Goal: Task Accomplishment & Management: Manage account settings

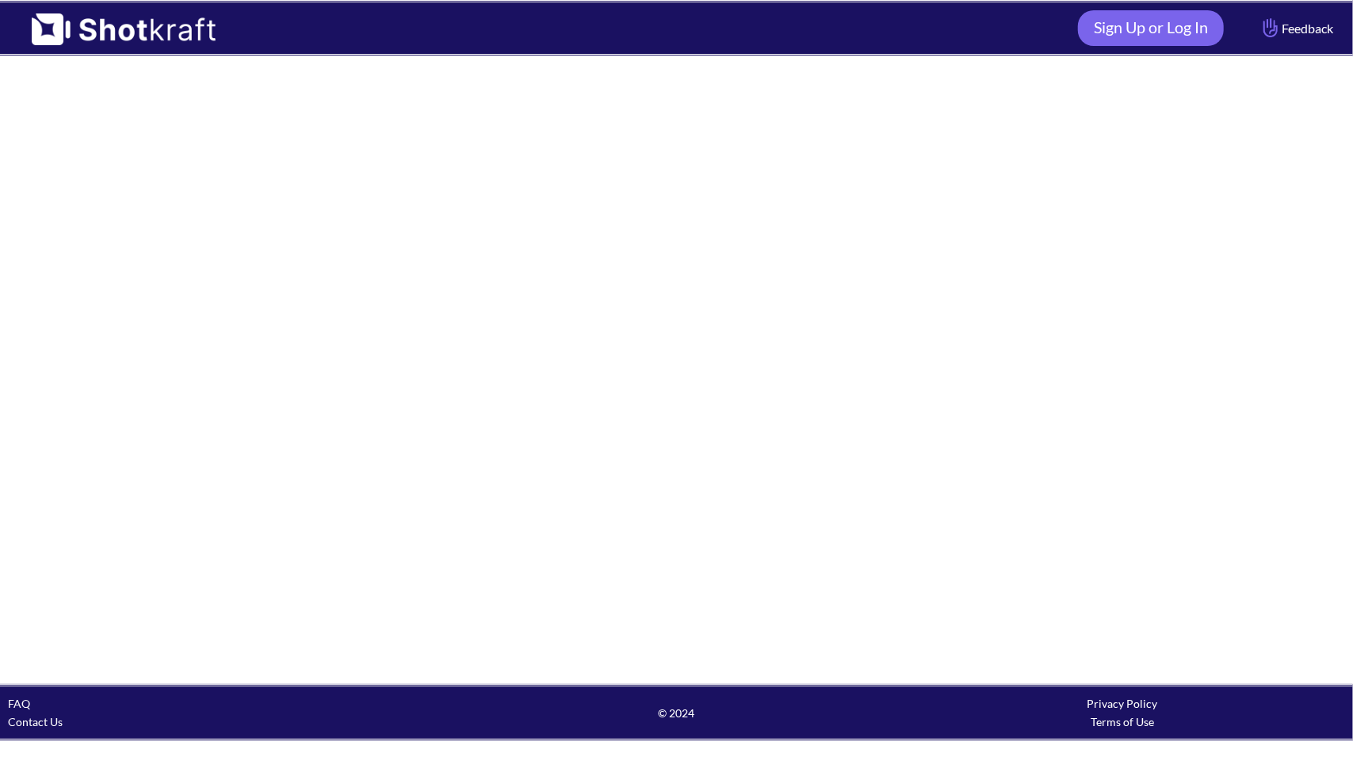
click at [149, 35] on img at bounding box center [115, 23] width 231 height 43
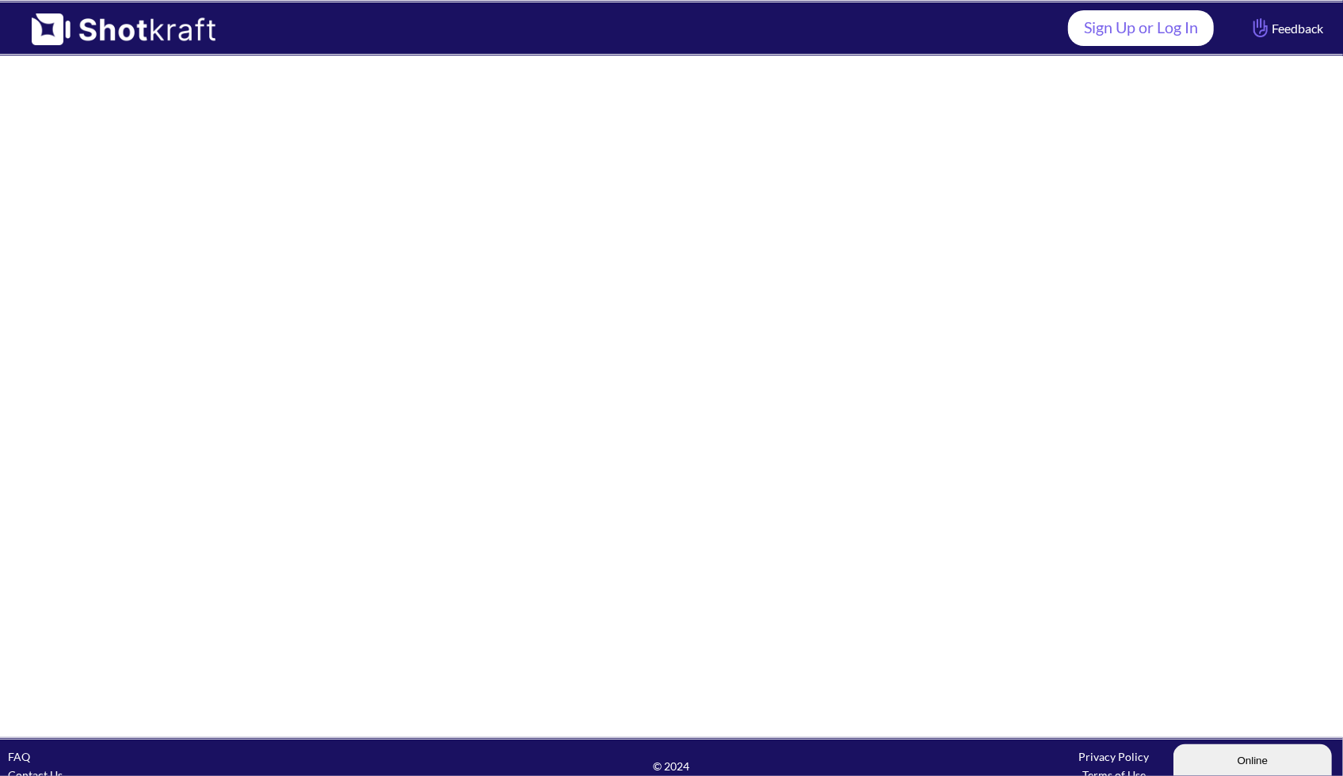
click at [1155, 20] on link "Sign Up or Log In" at bounding box center [1141, 28] width 146 height 36
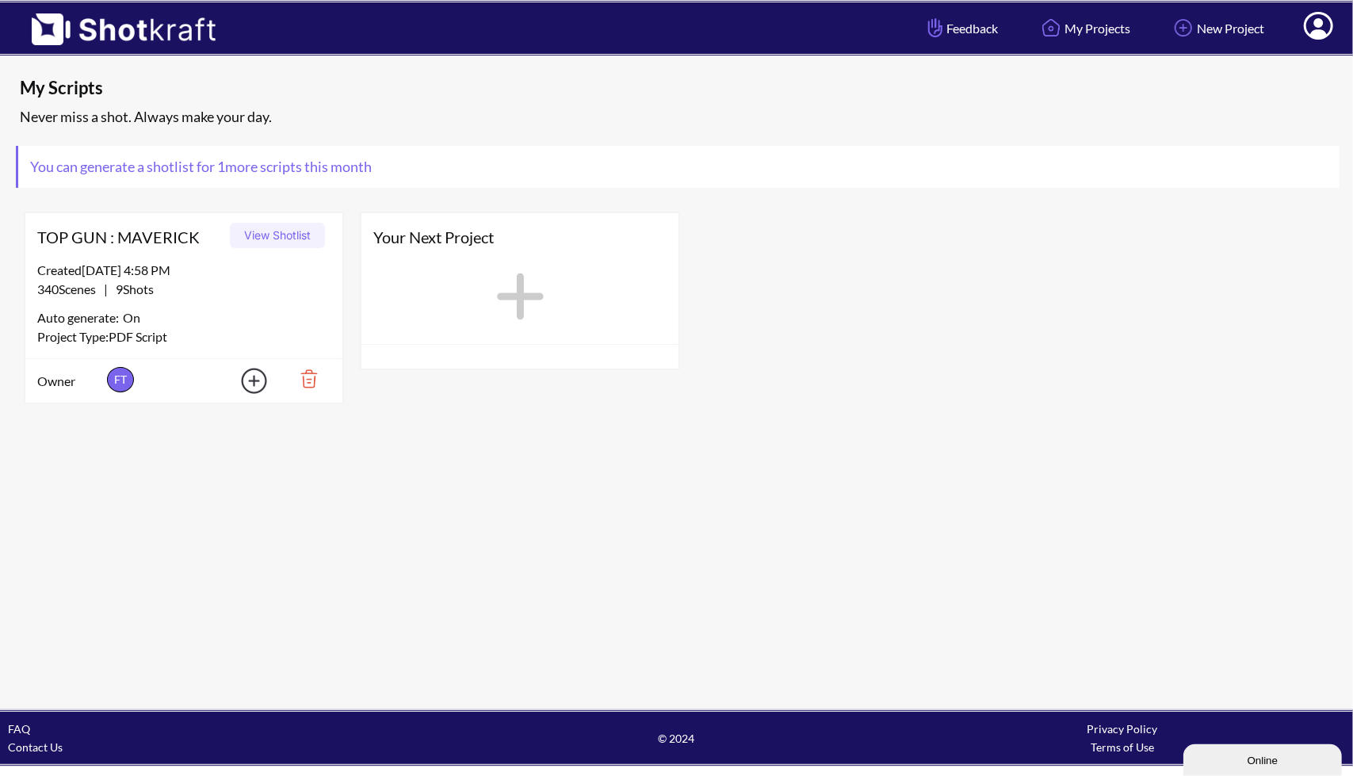
click at [1322, 25] on icon at bounding box center [1318, 27] width 17 height 19
click at [1301, 71] on link "Log Out" at bounding box center [1275, 83] width 132 height 25
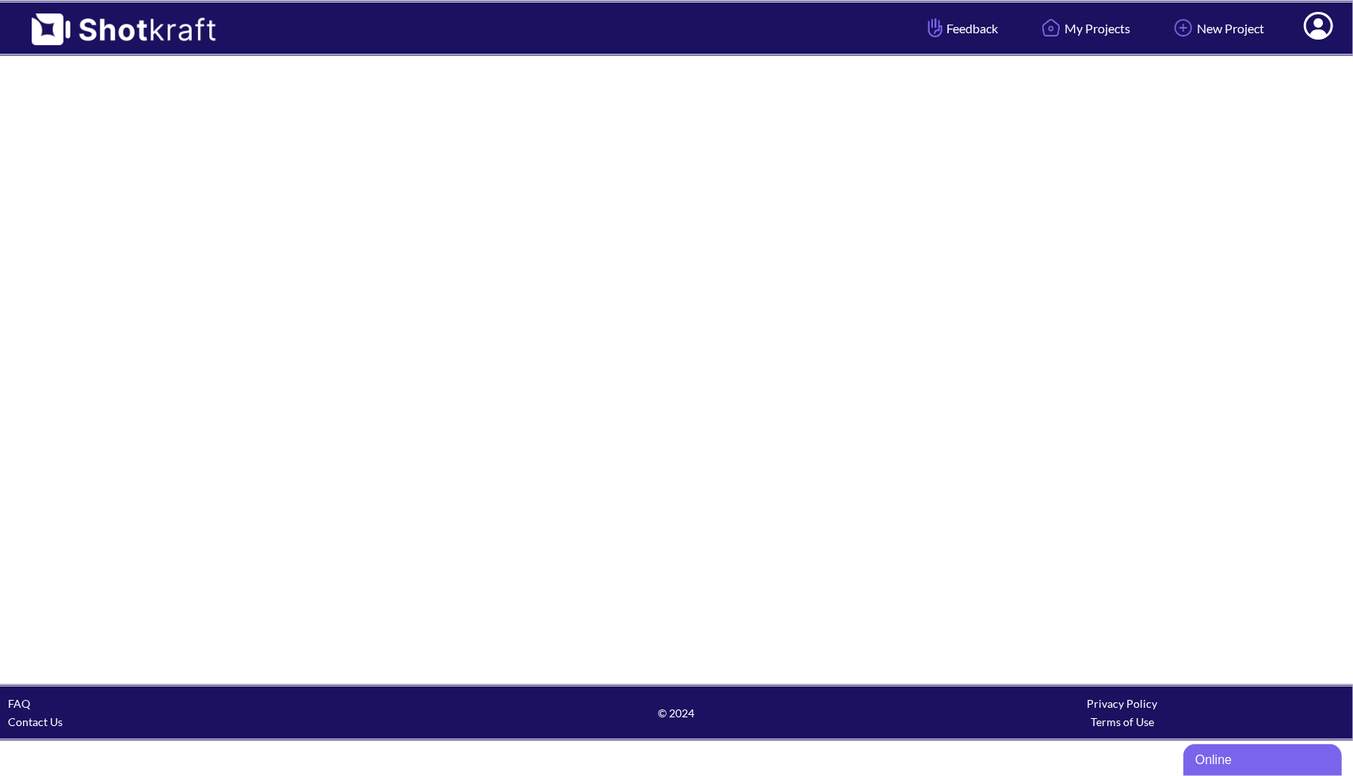
click at [1314, 21] on icon at bounding box center [1318, 26] width 29 height 28
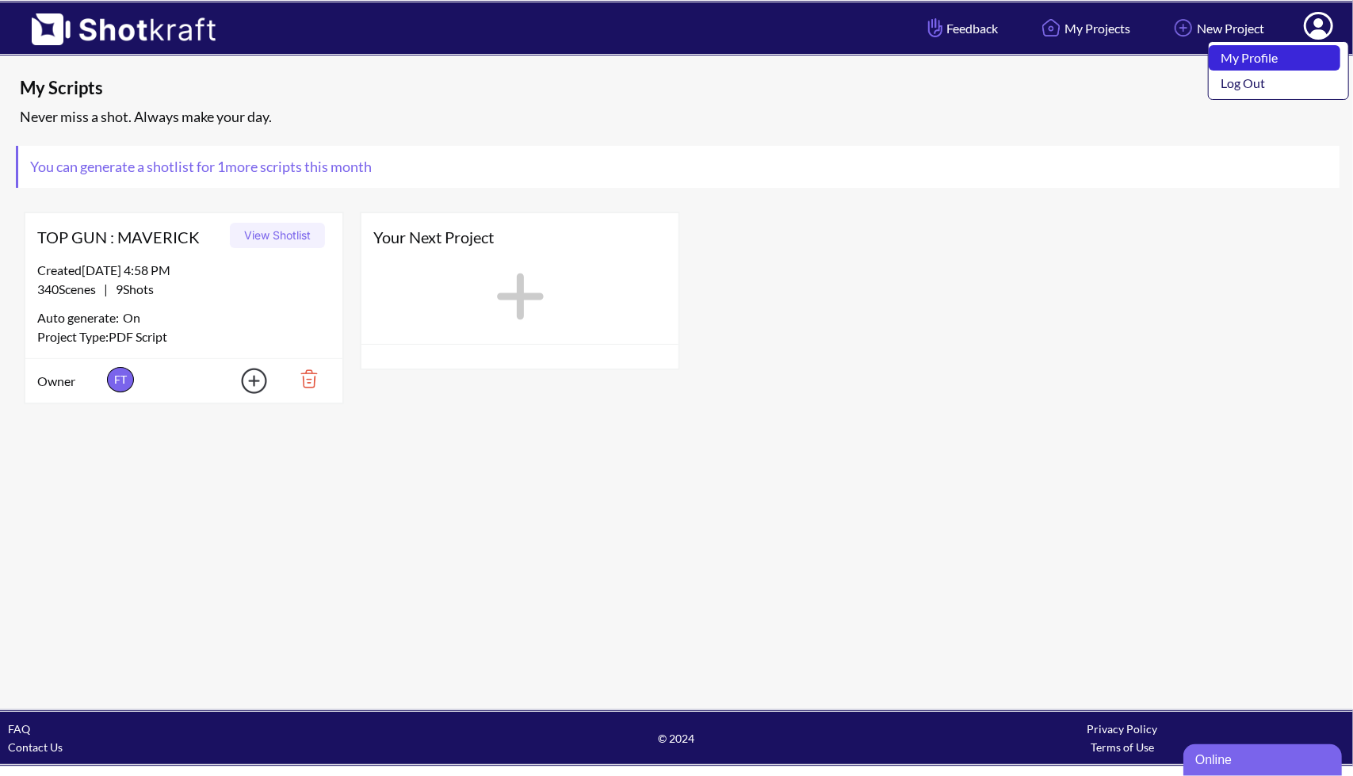
click at [1282, 66] on link "My Profile" at bounding box center [1275, 57] width 132 height 25
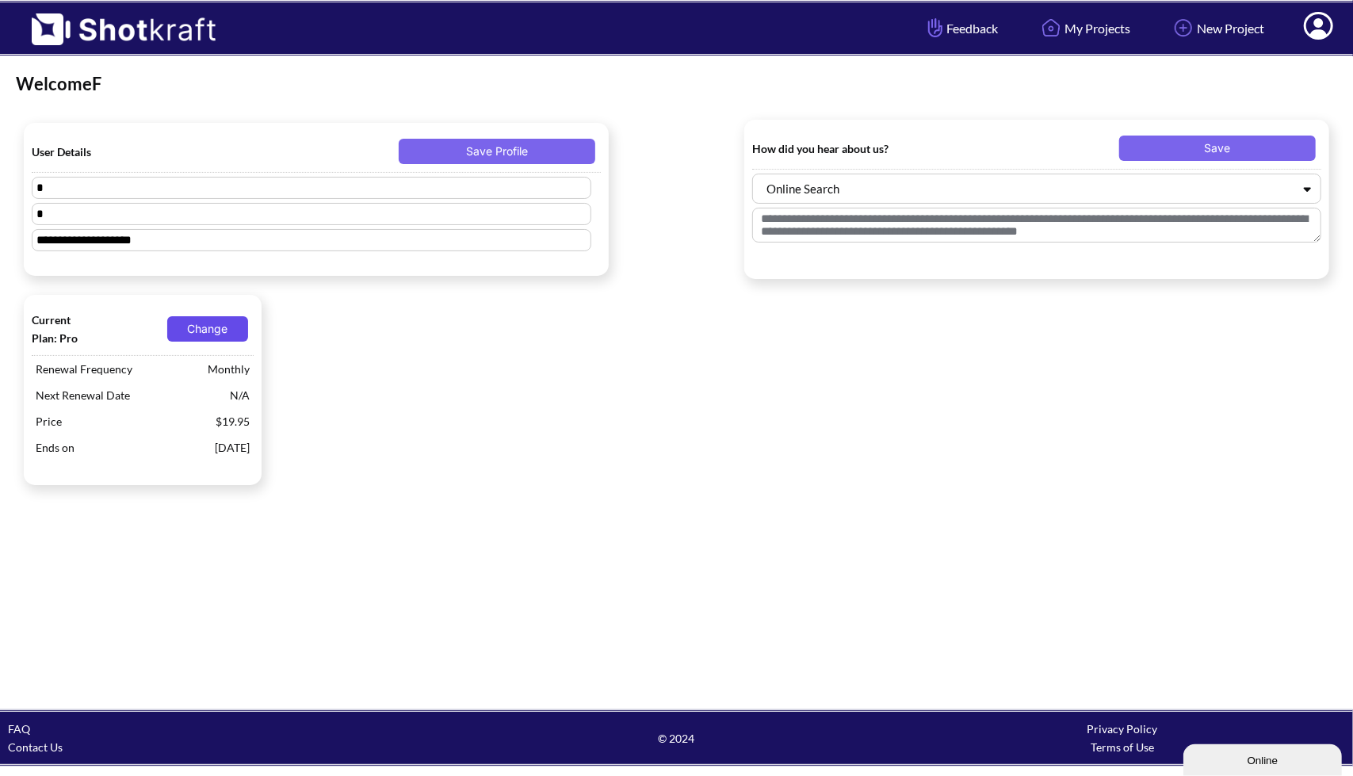
click at [207, 329] on button "Change" at bounding box center [207, 328] width 81 height 25
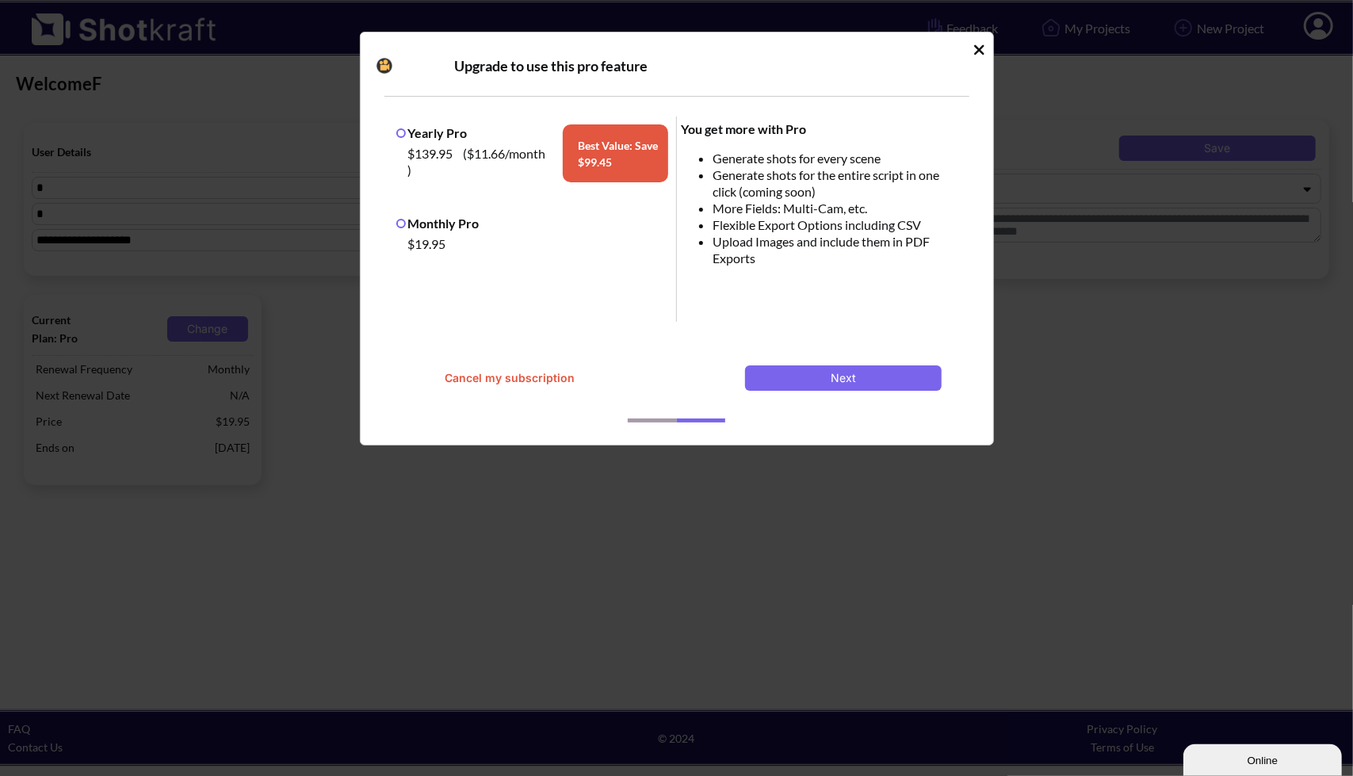
click at [499, 376] on button "Cancel my subscription" at bounding box center [510, 377] width 196 height 25
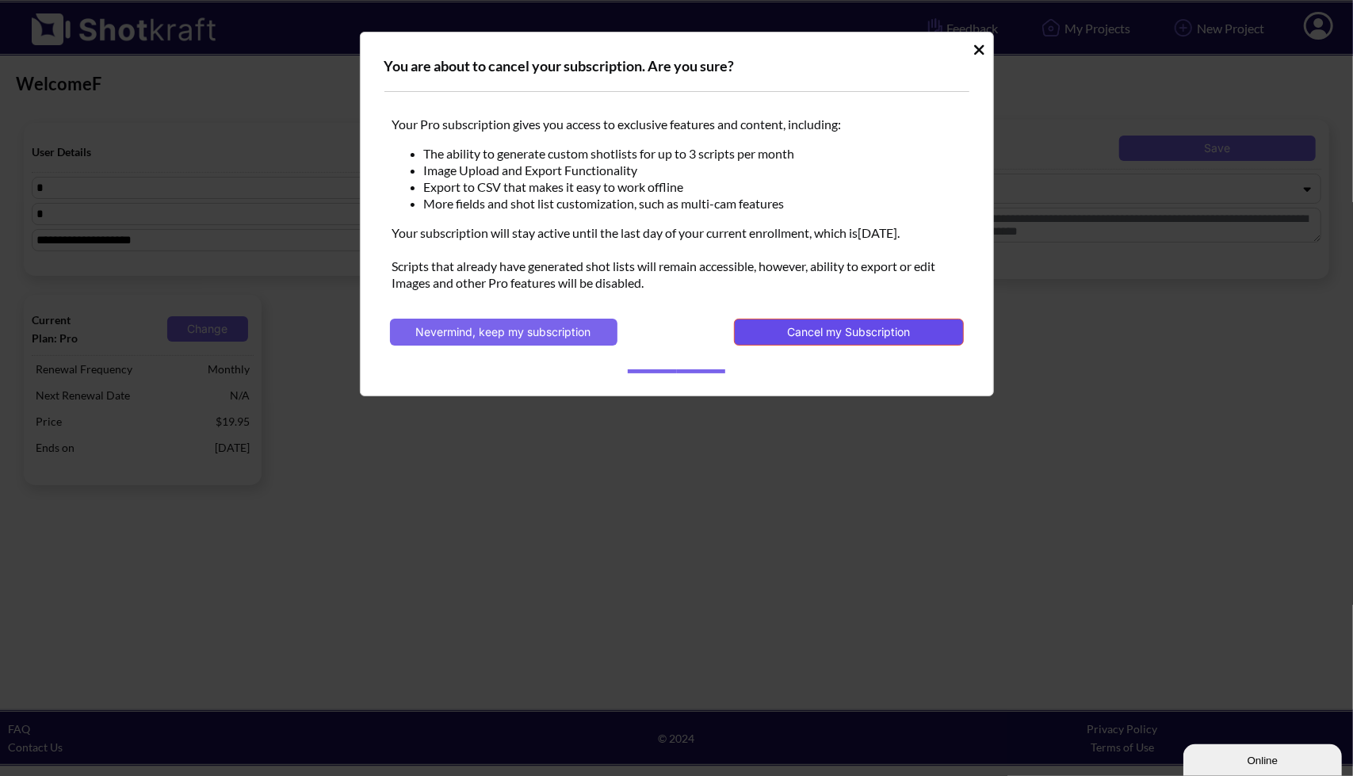
click at [766, 342] on button "Cancel my Subscription" at bounding box center [848, 332] width 229 height 27
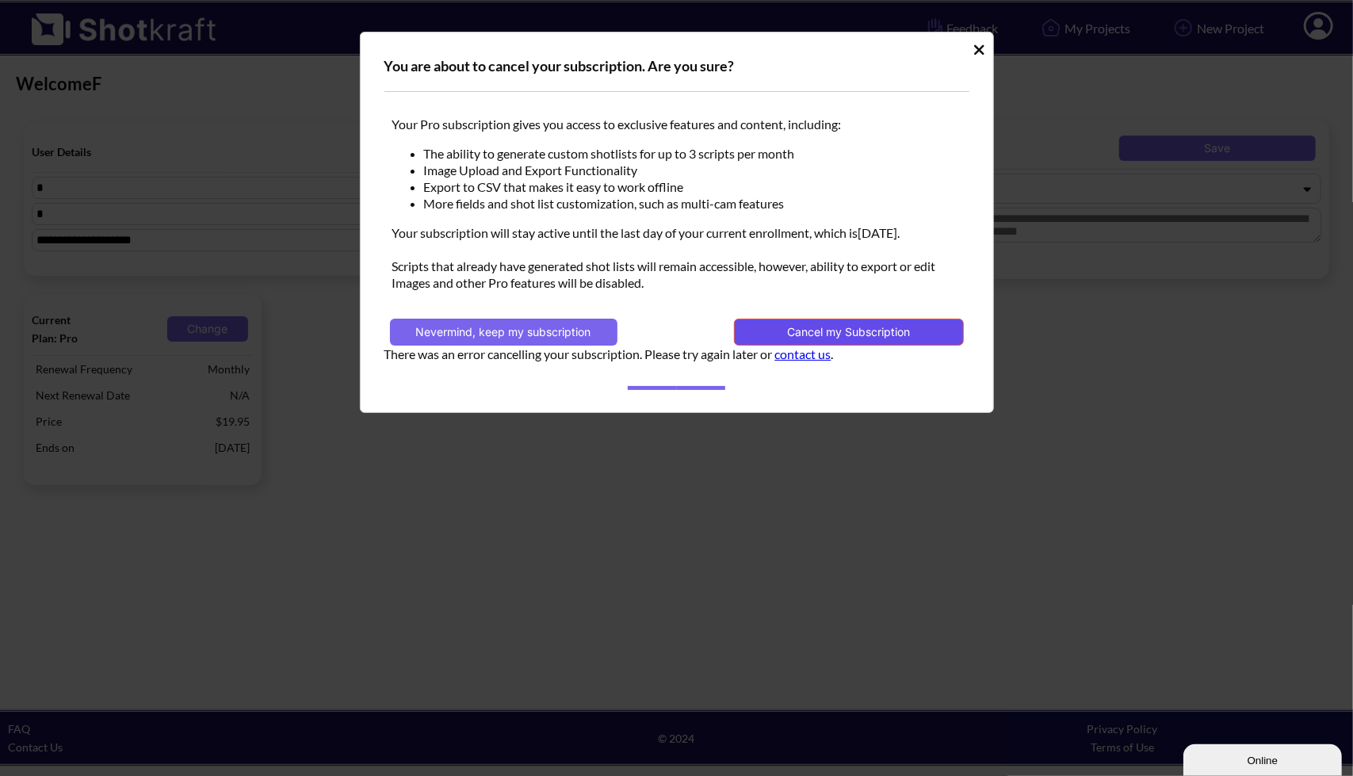
click at [781, 340] on button "Cancel my Subscription" at bounding box center [848, 332] width 229 height 27
click at [980, 51] on icon "Idle Modal" at bounding box center [979, 49] width 10 height 10
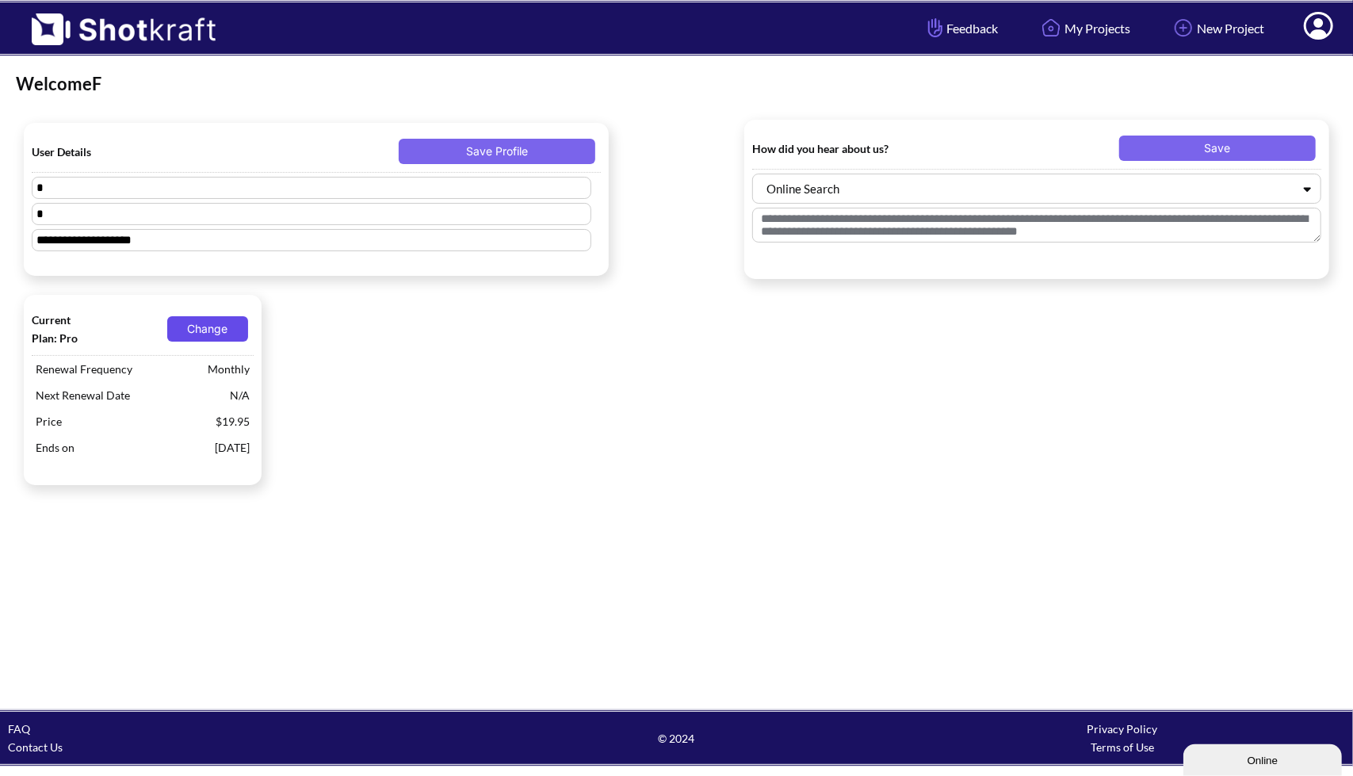
click at [208, 332] on button "Change" at bounding box center [207, 328] width 81 height 25
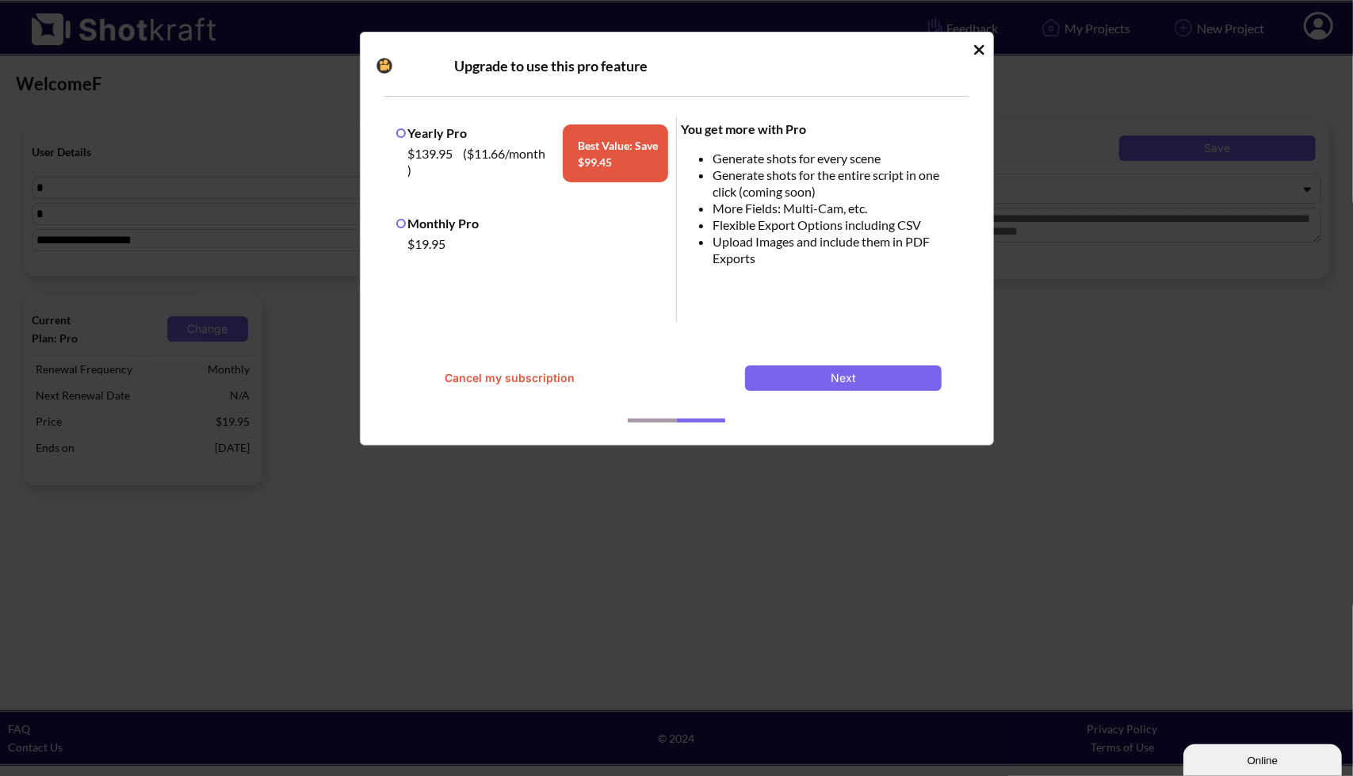
click at [431, 227] on label "Monthly Pro" at bounding box center [437, 223] width 83 height 15
click at [510, 381] on button "Cancel my subscription" at bounding box center [510, 377] width 196 height 25
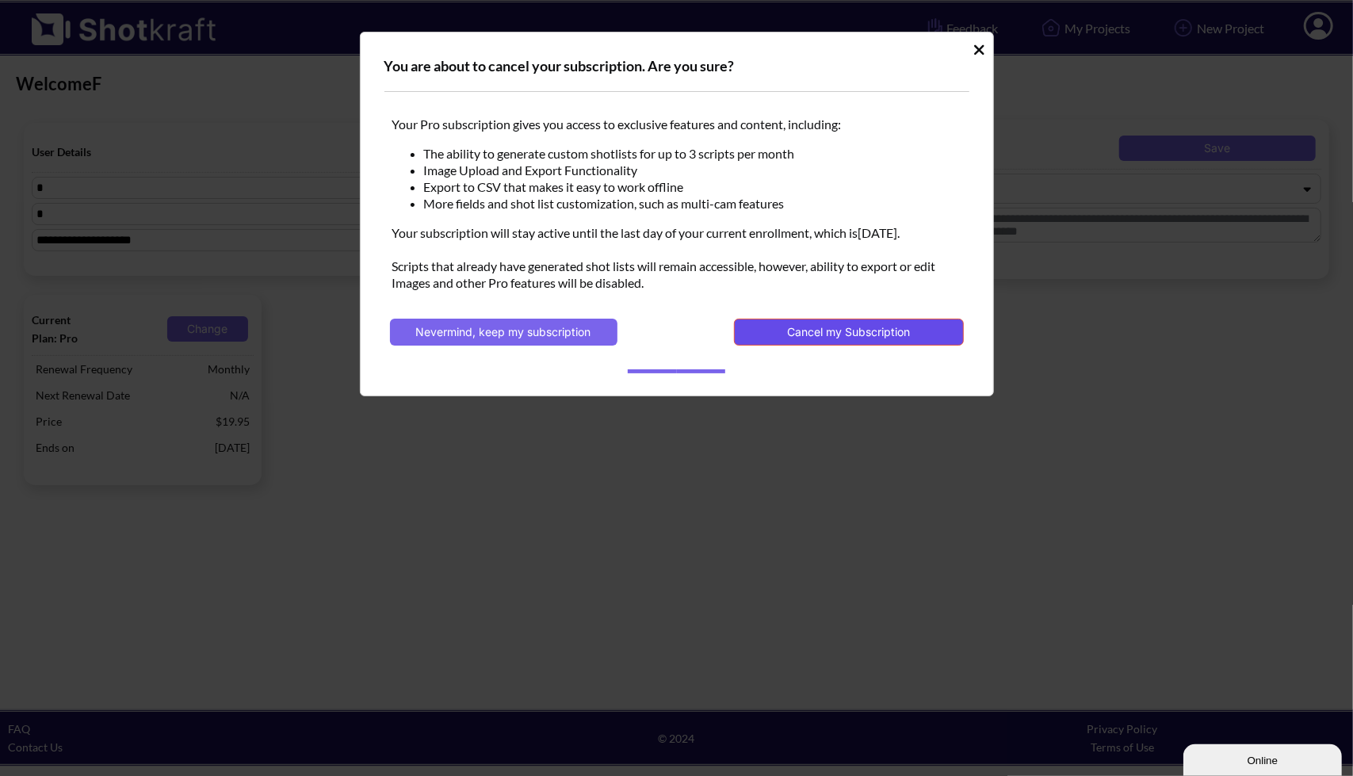
click at [803, 329] on button "Cancel my Subscription" at bounding box center [848, 332] width 229 height 27
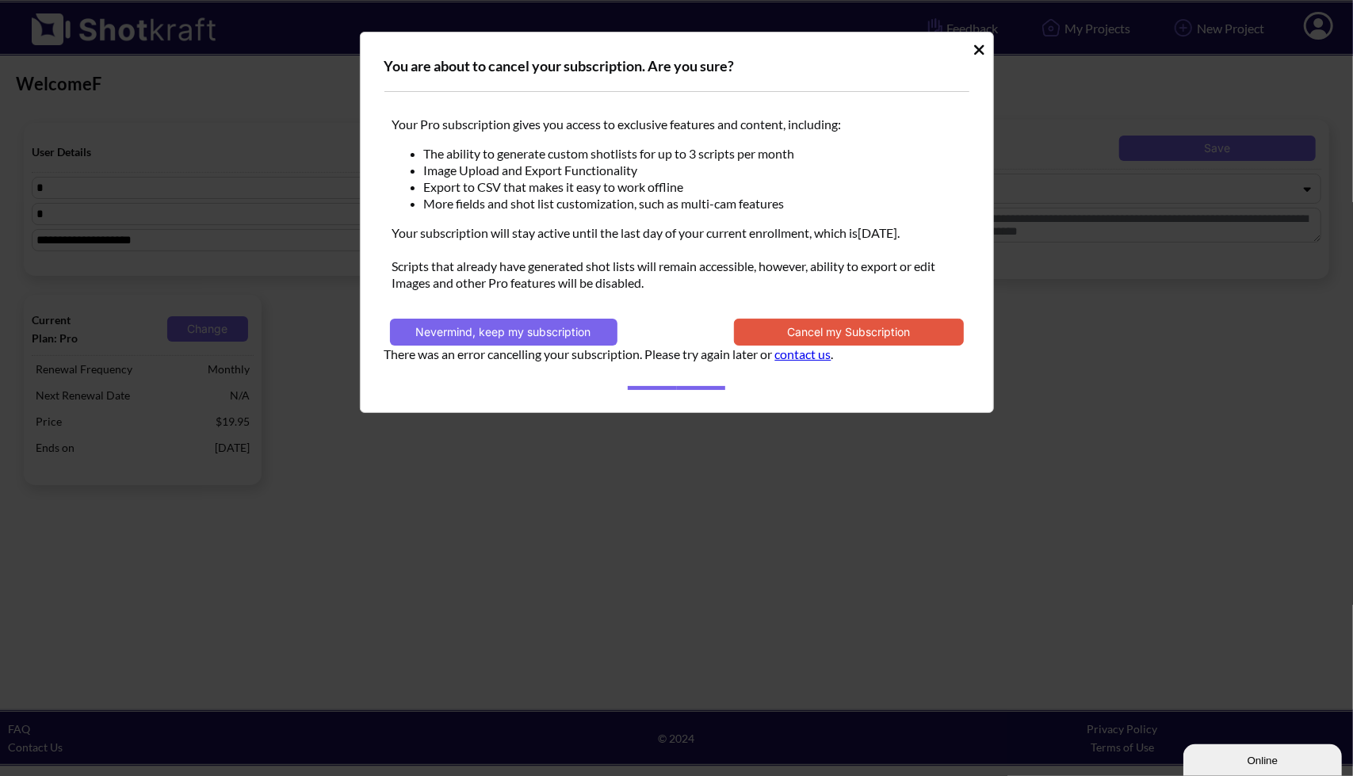
click at [979, 47] on icon "Idle Modal" at bounding box center [979, 50] width 12 height 16
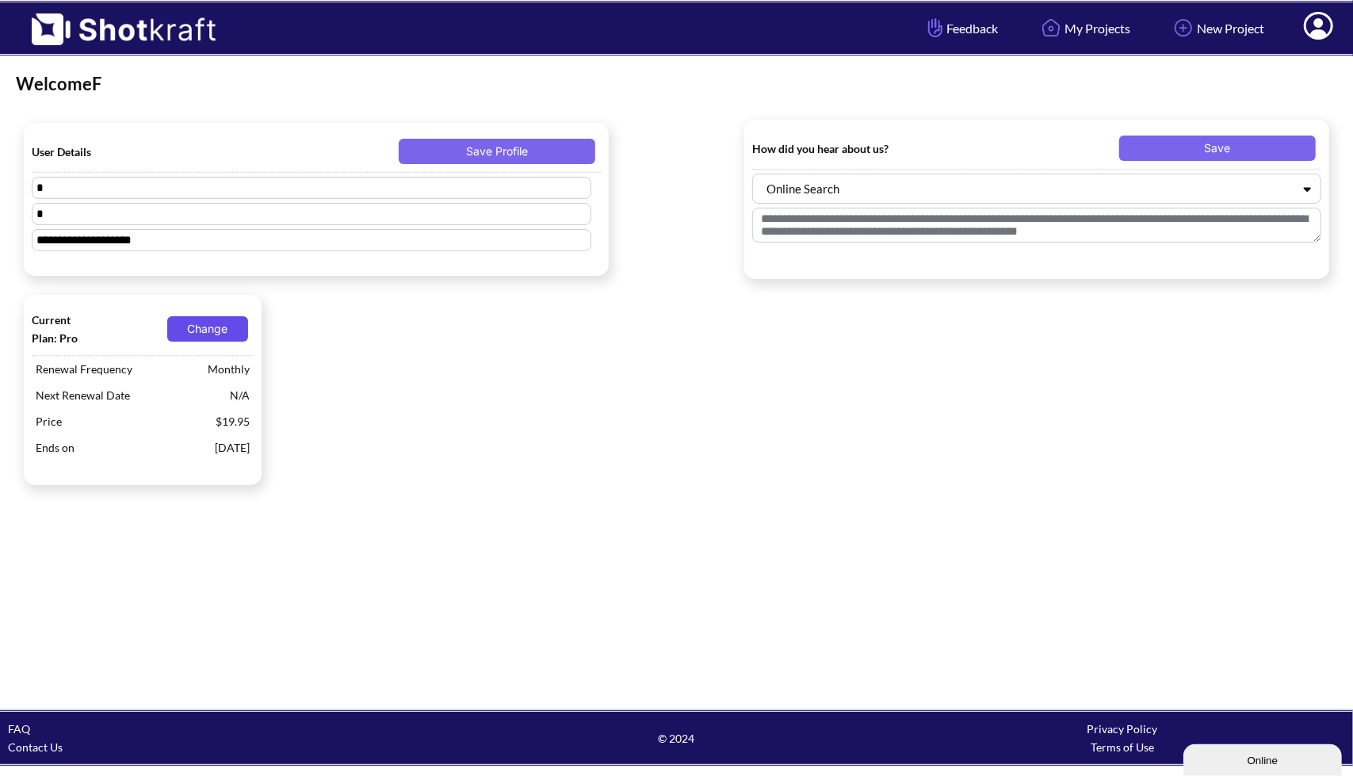
click at [220, 334] on button "Change" at bounding box center [207, 328] width 81 height 25
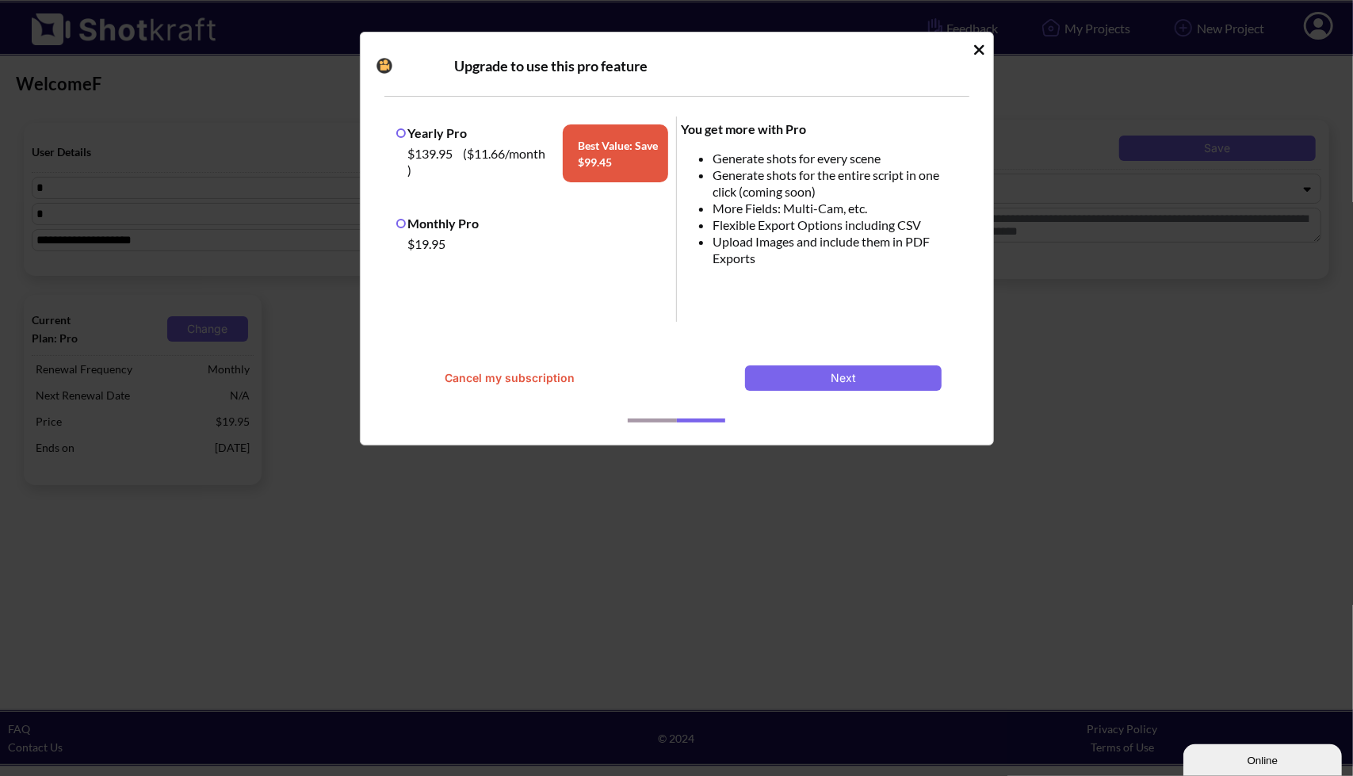
click at [461, 376] on button "Cancel my subscription" at bounding box center [510, 377] width 196 height 25
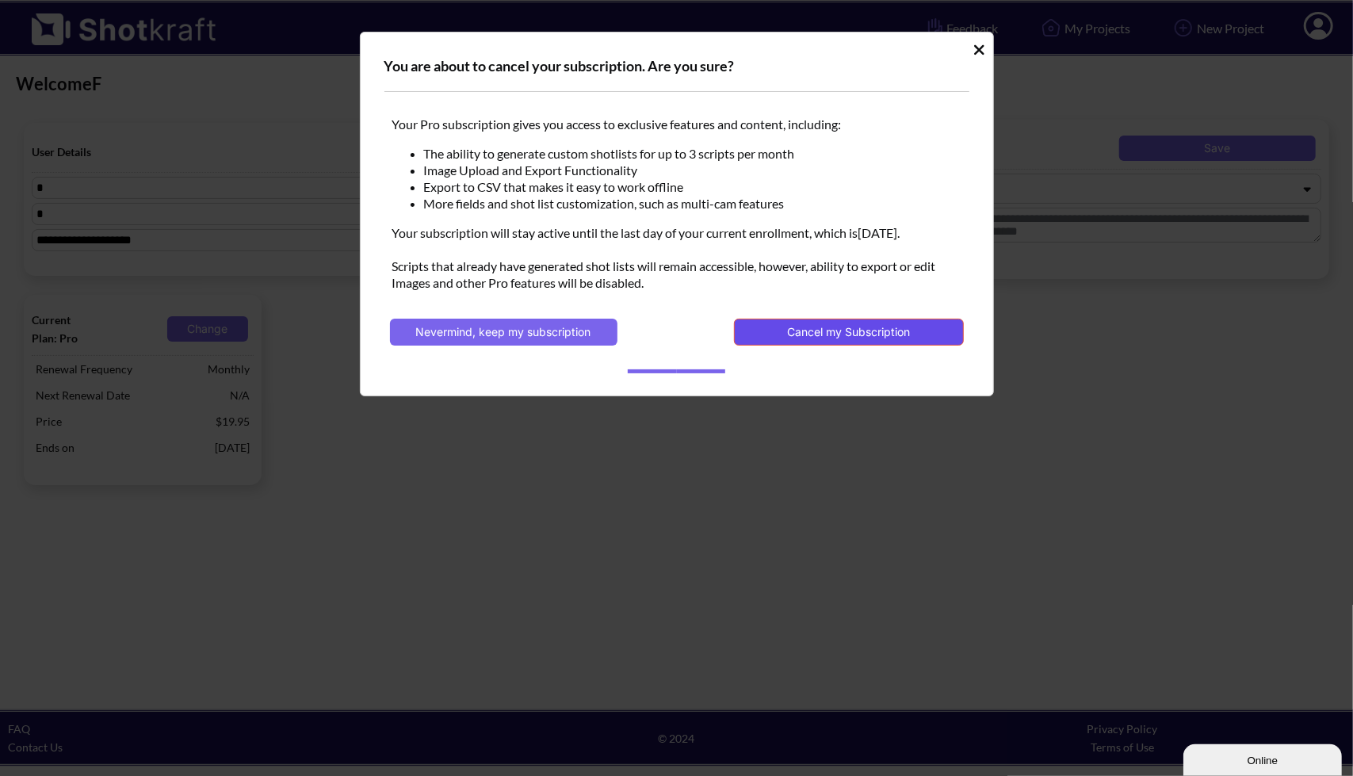
click at [834, 327] on button "Cancel my Subscription" at bounding box center [848, 332] width 229 height 27
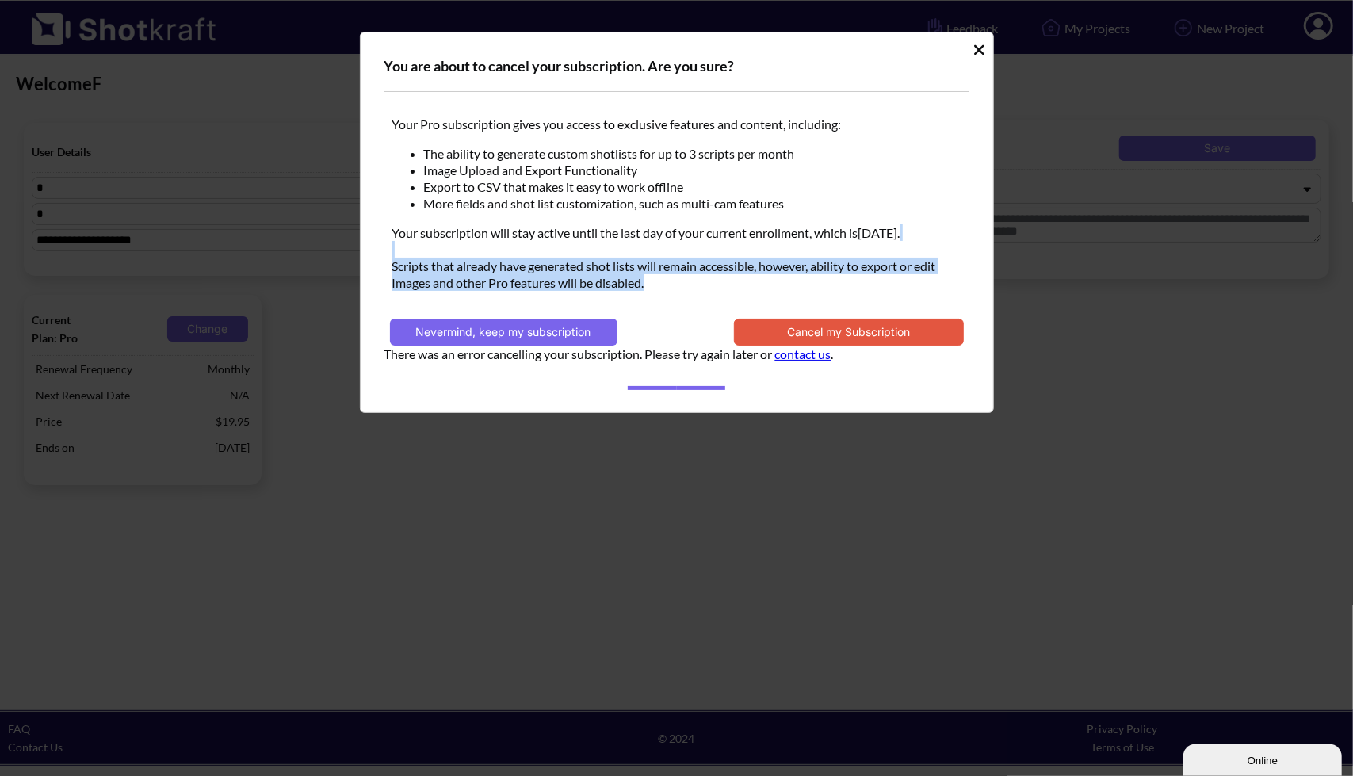
drag, startPoint x: 653, startPoint y: 286, endPoint x: 384, endPoint y: 241, distance: 272.5
click at [384, 241] on div "Your Pro subscription gives you access to exclusive features and content, inclu…" at bounding box center [676, 213] width 585 height 211
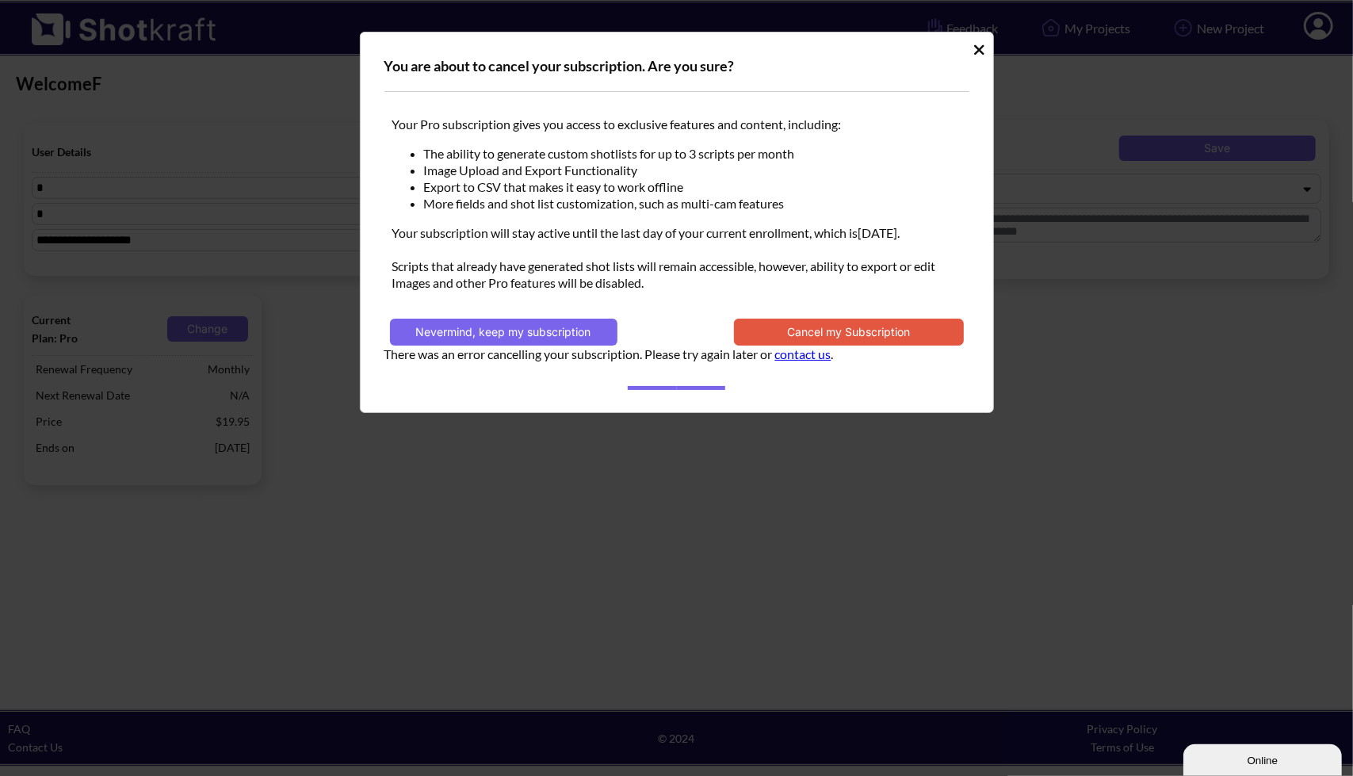
click at [269, 324] on div "You are about to cancel your subscription. Are you sure? Your Pro subscription …" at bounding box center [676, 388] width 1353 height 776
click at [281, 335] on div "You are about to cancel your subscription. Are you sure? Your Pro subscription …" at bounding box center [676, 388] width 1353 height 776
click at [977, 49] on icon "Idle Modal" at bounding box center [979, 50] width 12 height 16
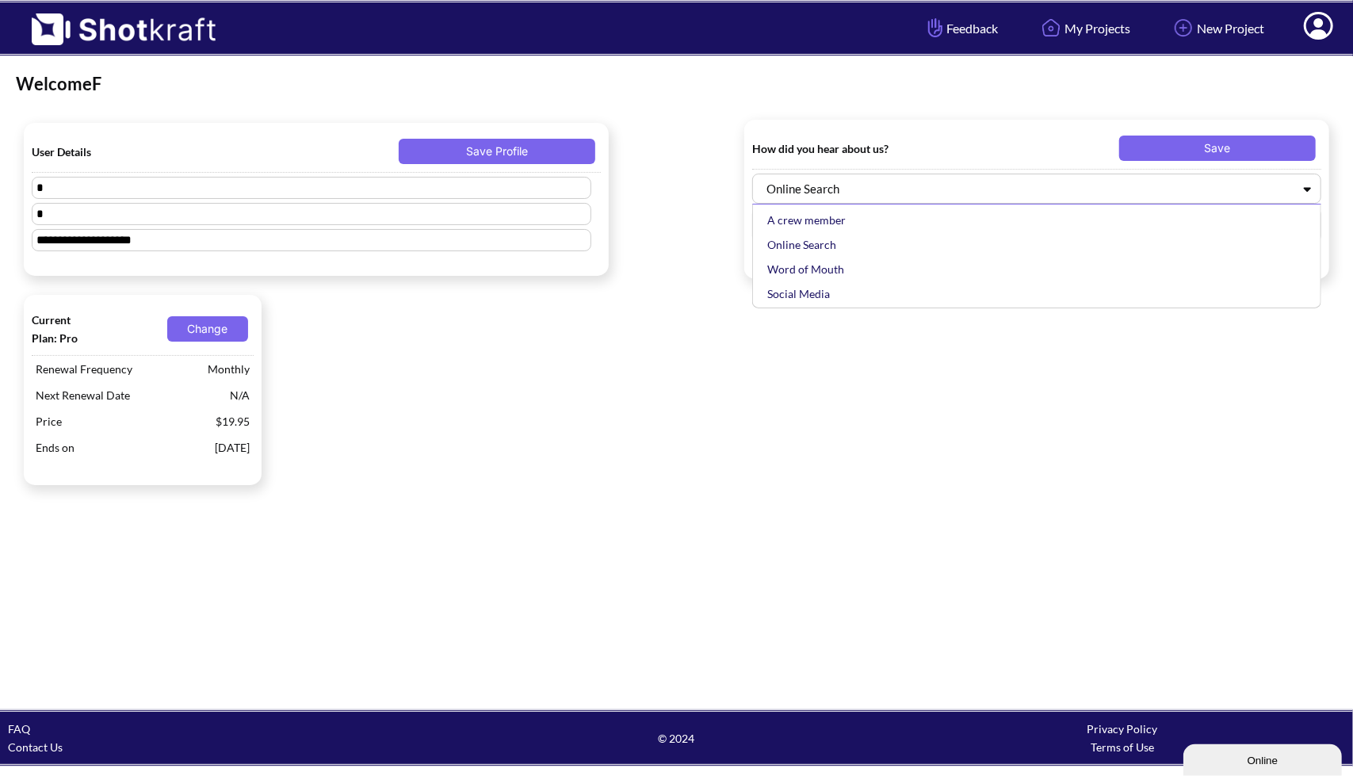
click at [1305, 188] on icon at bounding box center [1307, 189] width 7 height 5
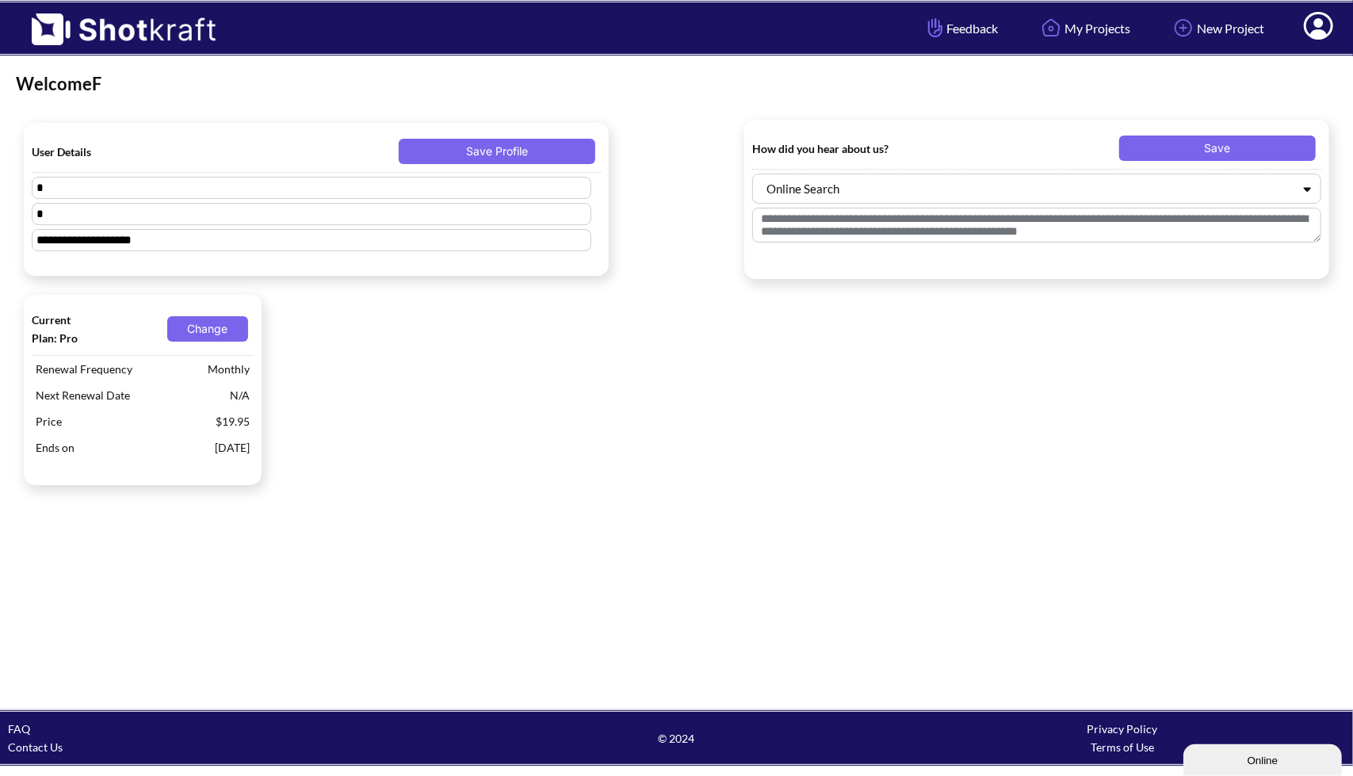
click at [1305, 188] on icon at bounding box center [1307, 189] width 7 height 5
click at [211, 448] on span "[DATE]" at bounding box center [232, 447] width 43 height 26
click at [212, 419] on span "$19.95" at bounding box center [233, 421] width 42 height 26
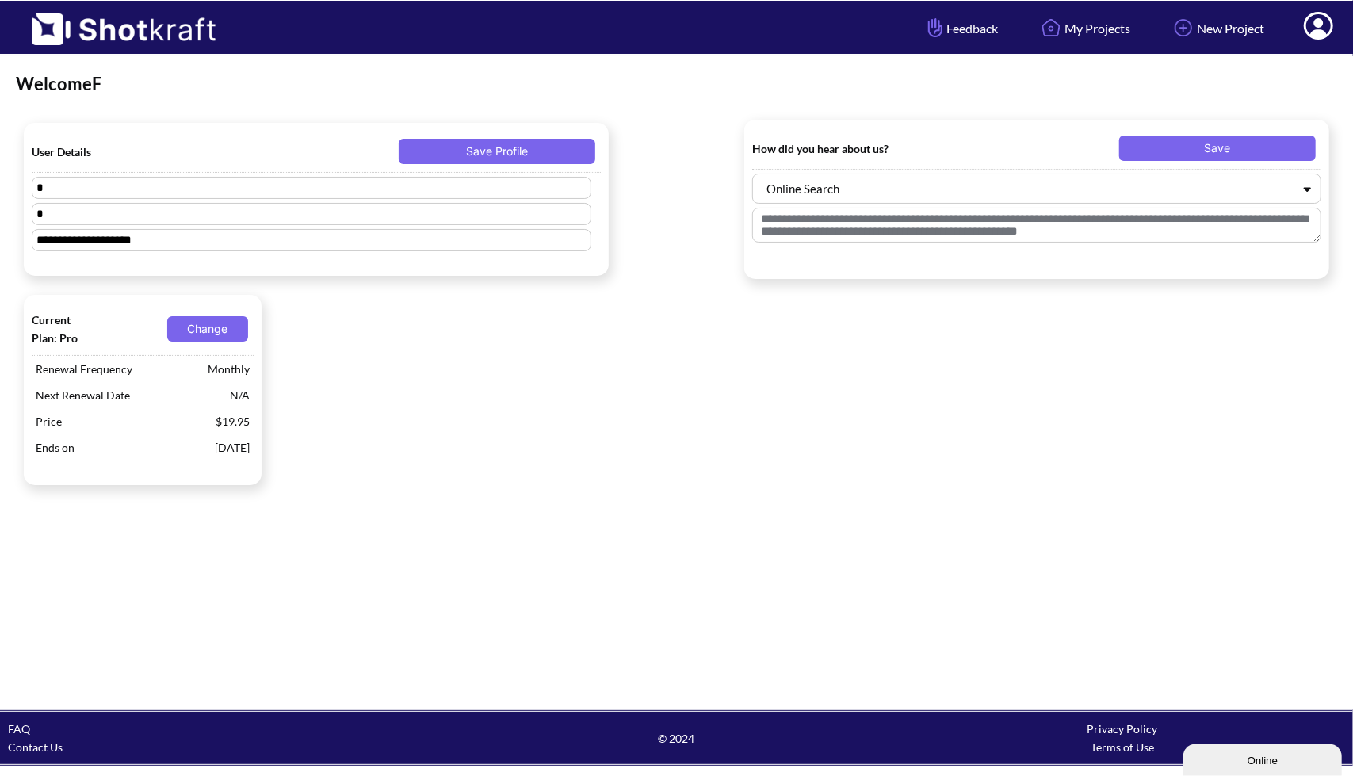
click at [97, 392] on span "Next Renewal Date" at bounding box center [129, 395] width 194 height 26
click at [190, 399] on span "Next Renewal Date" at bounding box center [129, 395] width 194 height 26
click at [229, 406] on span "N/A" at bounding box center [240, 395] width 28 height 26
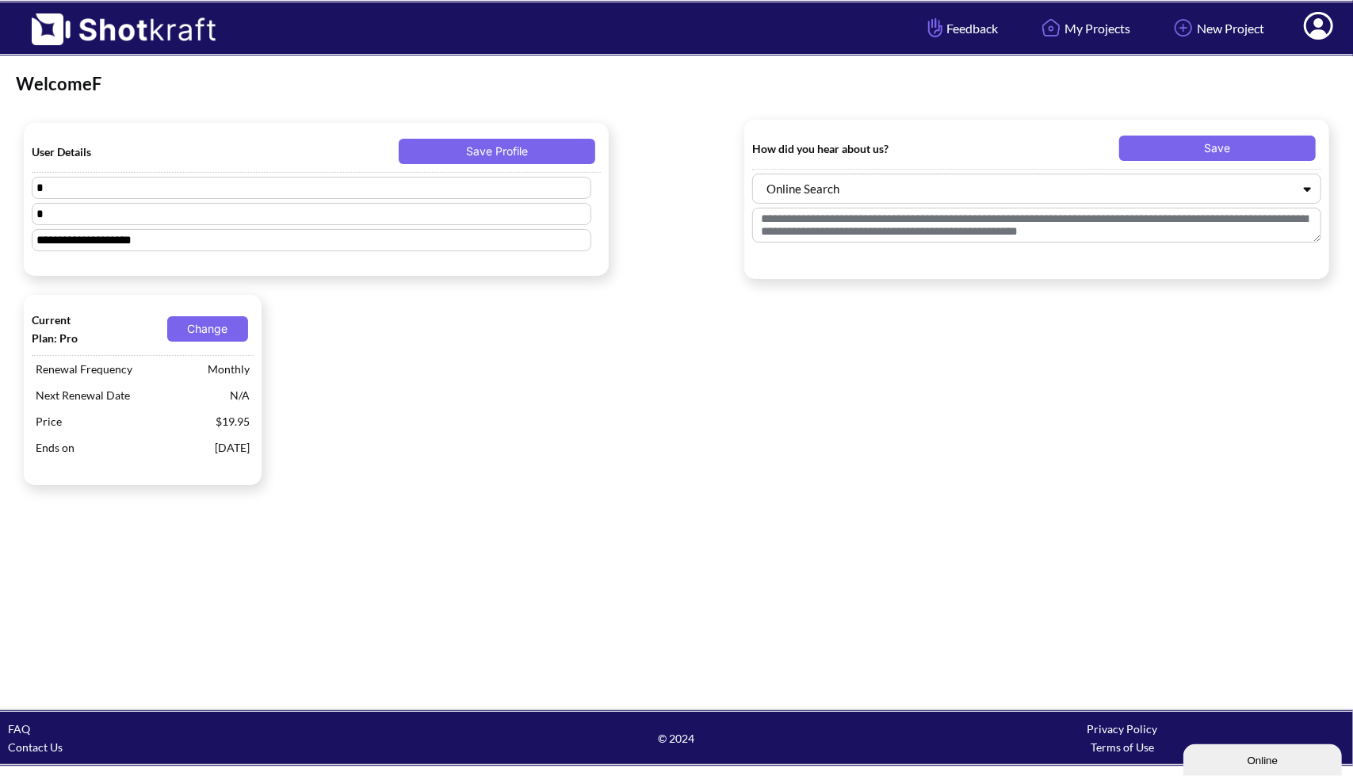
click at [224, 421] on span "$19.95" at bounding box center [233, 421] width 42 height 26
click at [224, 332] on button "Change" at bounding box center [207, 328] width 81 height 25
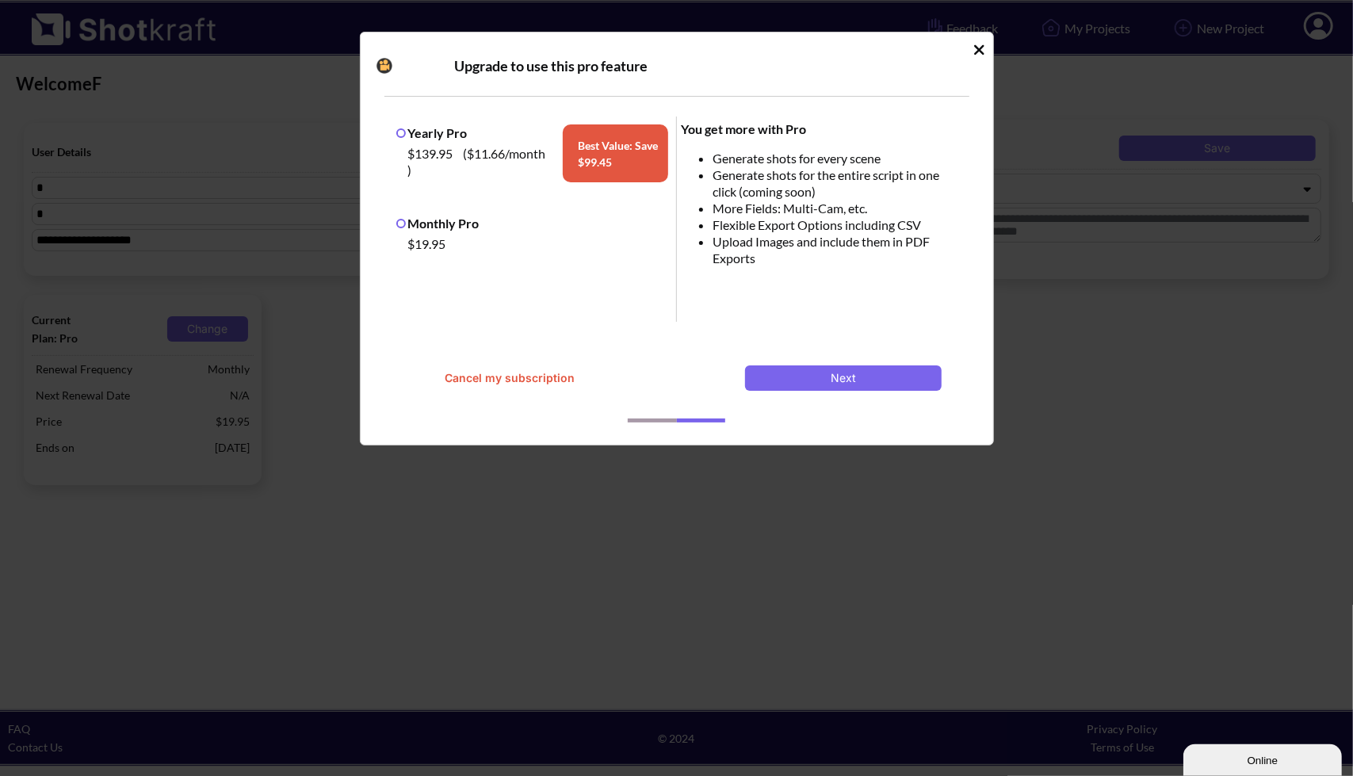
click at [471, 381] on button "Cancel my subscription" at bounding box center [510, 377] width 196 height 25
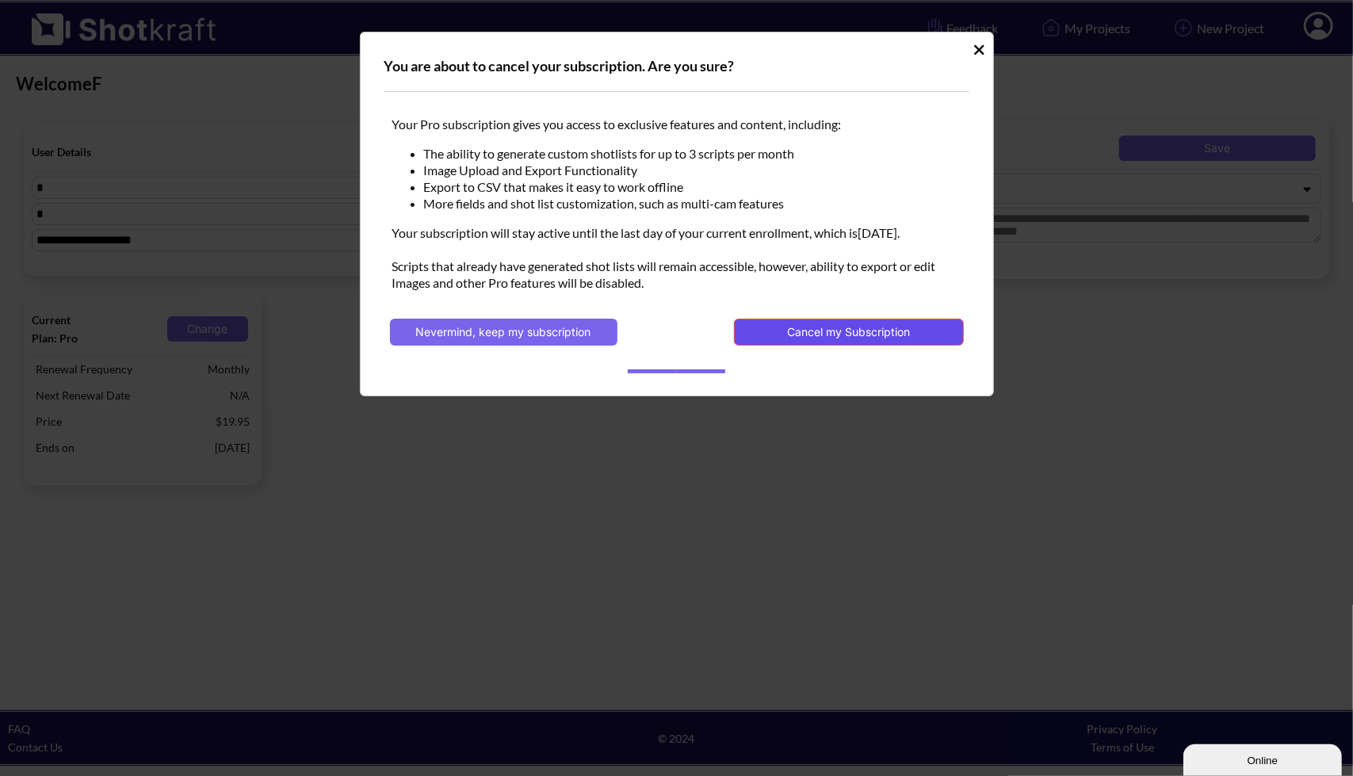
click at [794, 325] on button "Cancel my Subscription" at bounding box center [848, 332] width 229 height 27
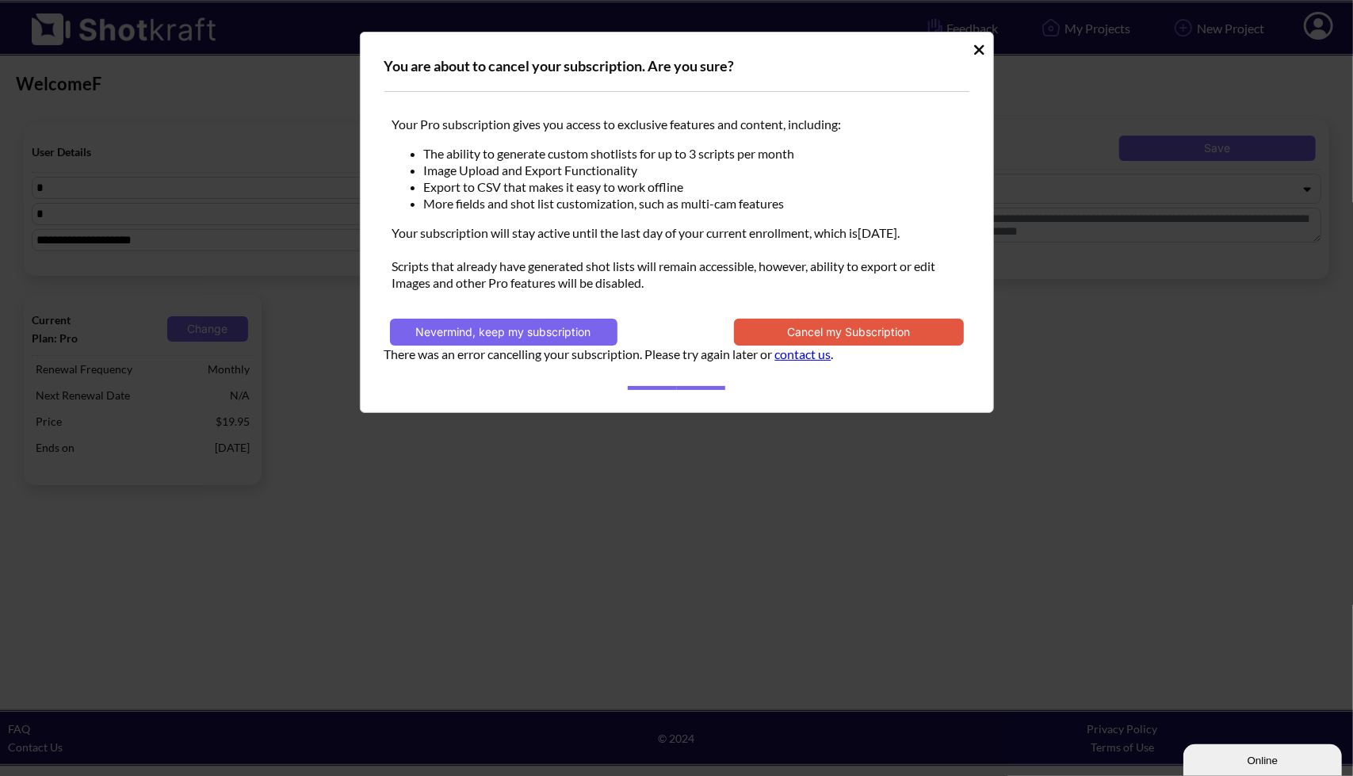
click at [797, 357] on link "contact us" at bounding box center [803, 353] width 56 height 15
